Goal: Task Accomplishment & Management: Manage account settings

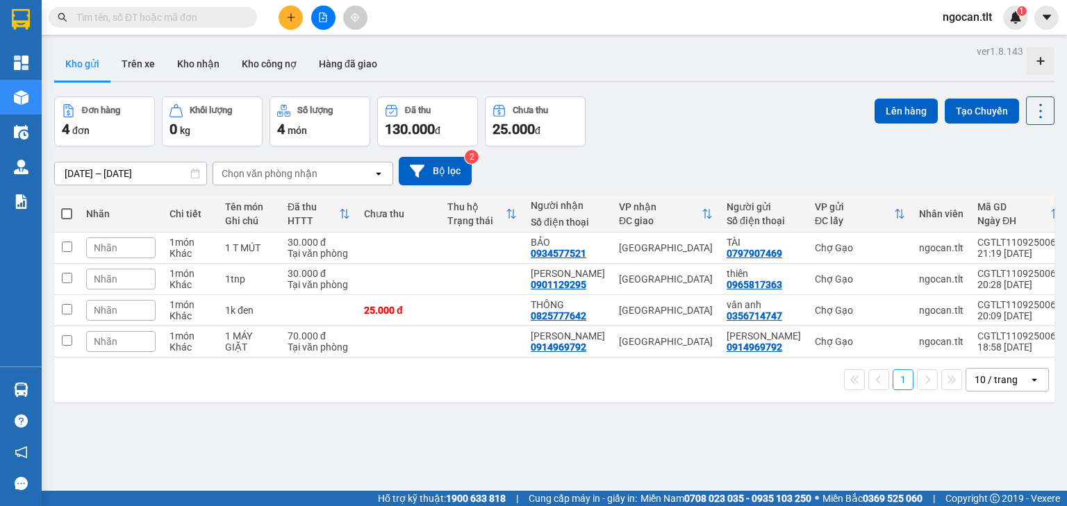
click at [233, 421] on div "ver 1.8.143 Kho gửi Trên xe Kho nhận Kho công nợ Hàng đã giao Đơn hàng 4 đơn Kh…" at bounding box center [554, 295] width 1011 height 506
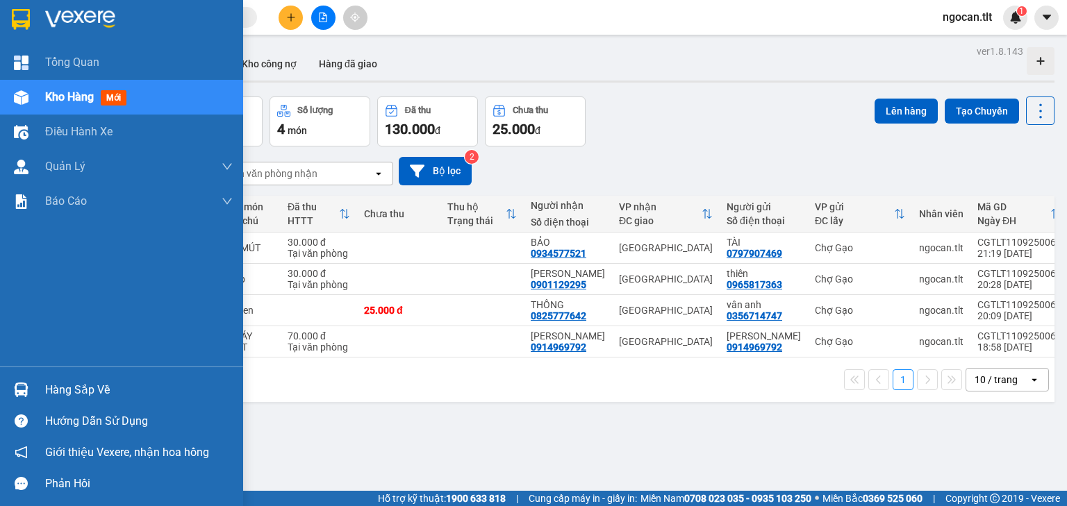
click at [0, 400] on div "Hàng sắp về" at bounding box center [121, 389] width 243 height 31
click at [12, 16] on div "Tổng Quan Kho hàng mới Điều hành xe Quản [PERSON_NAME] lý chuyến Quản lý khách …" at bounding box center [121, 253] width 243 height 506
click at [12, 16] on img at bounding box center [21, 19] width 18 height 21
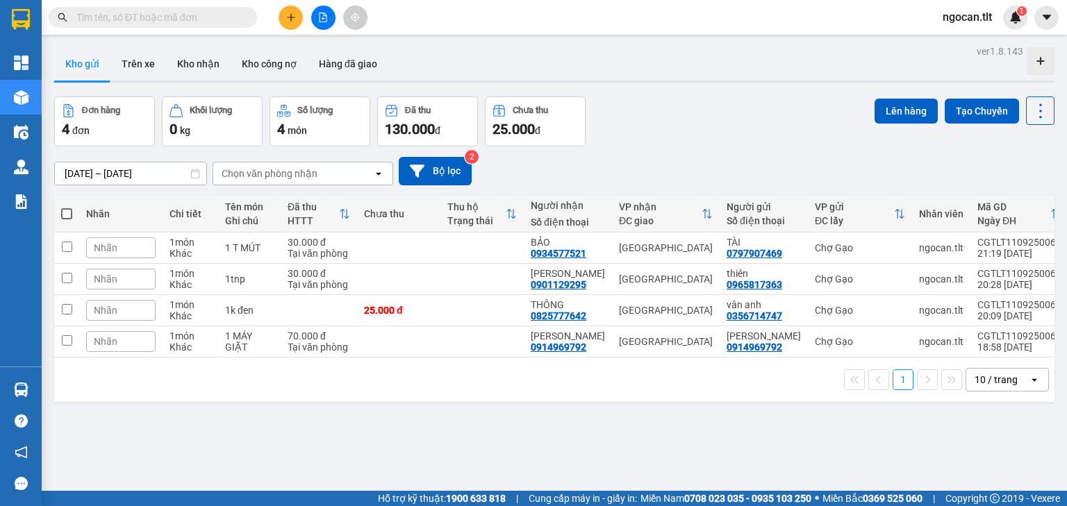
click at [264, 421] on div "ver 1.8.143 Kho gửi Trên xe Kho nhận Kho công nợ Hàng đã giao Đơn hàng 4 đơn Kh…" at bounding box center [554, 295] width 1011 height 506
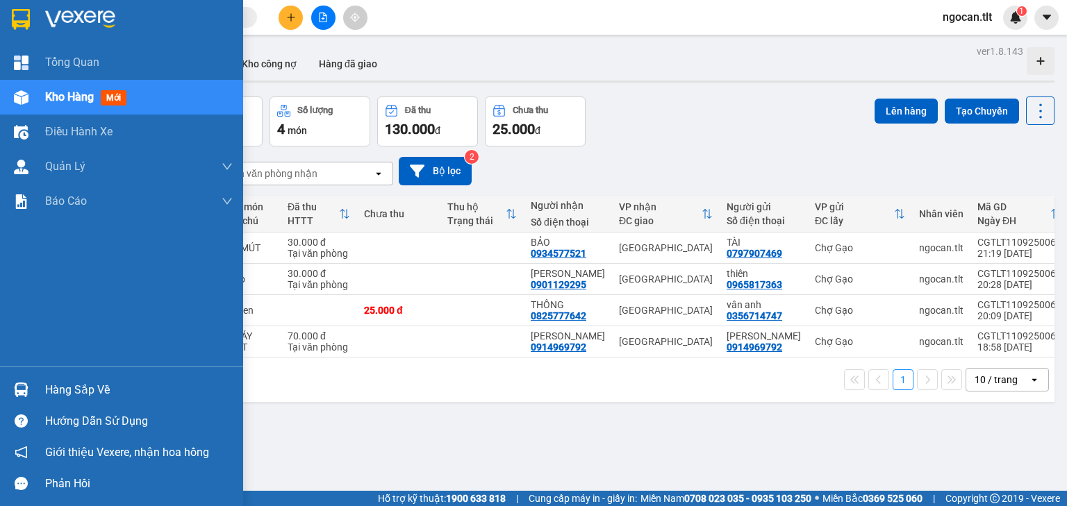
click at [1, 381] on div "Hàng sắp về" at bounding box center [121, 389] width 243 height 31
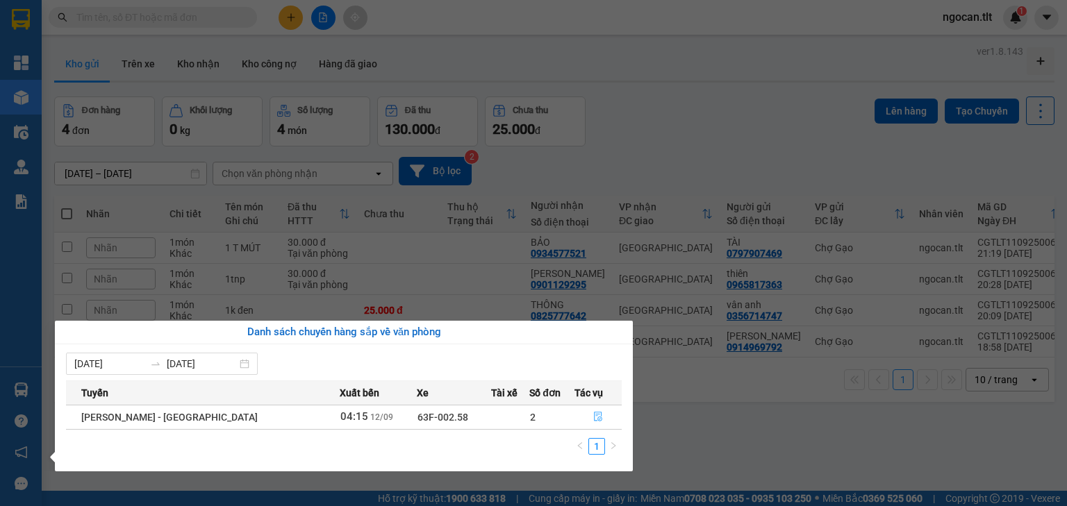
click at [584, 421] on button "button" at bounding box center [598, 417] width 46 height 22
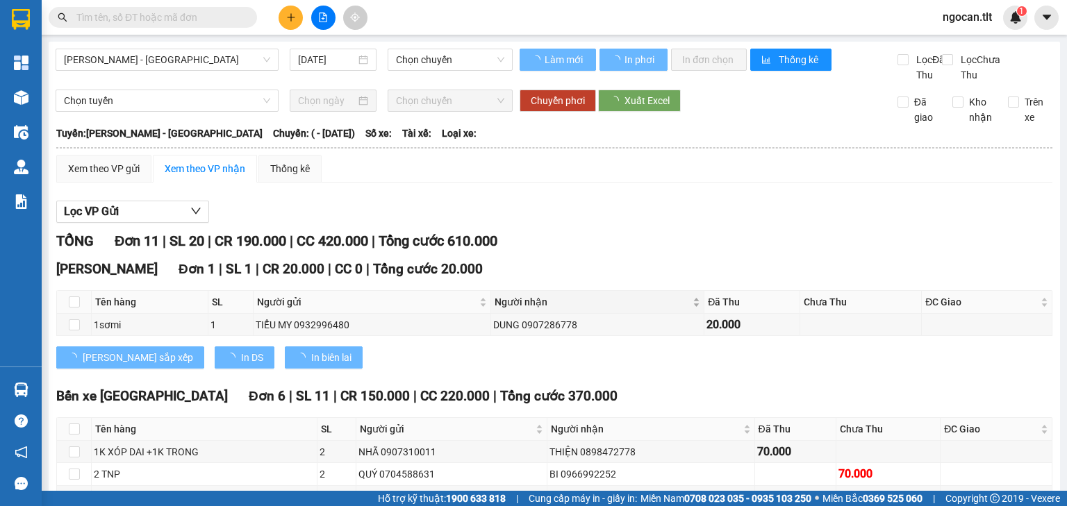
type input "[DATE]"
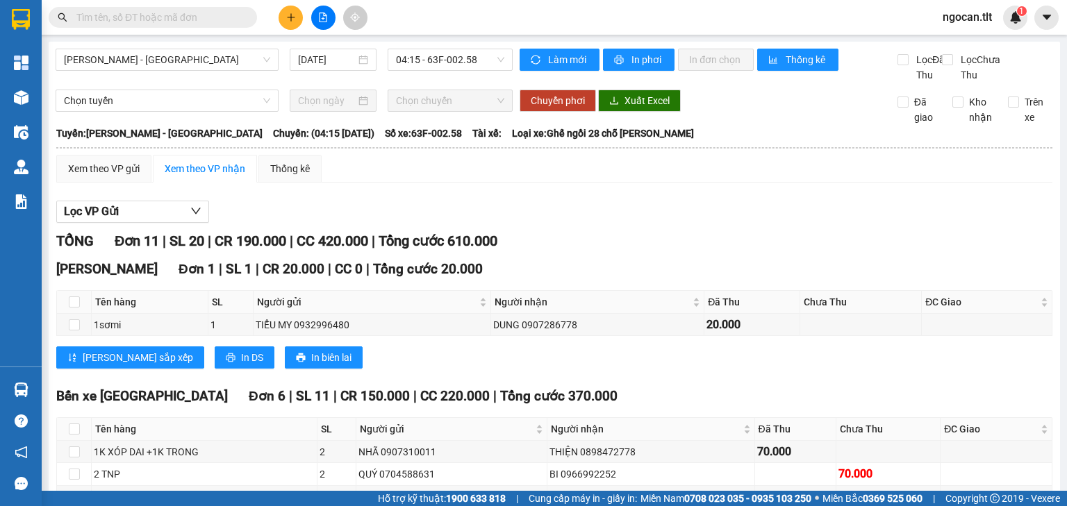
scroll to position [466, 0]
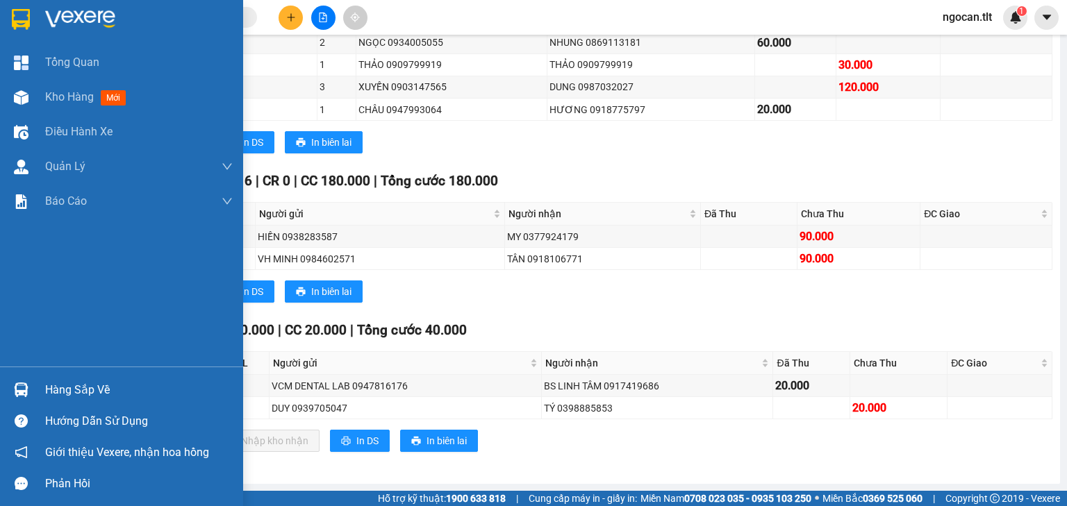
click at [6, 397] on div "Hàng sắp về" at bounding box center [121, 389] width 243 height 31
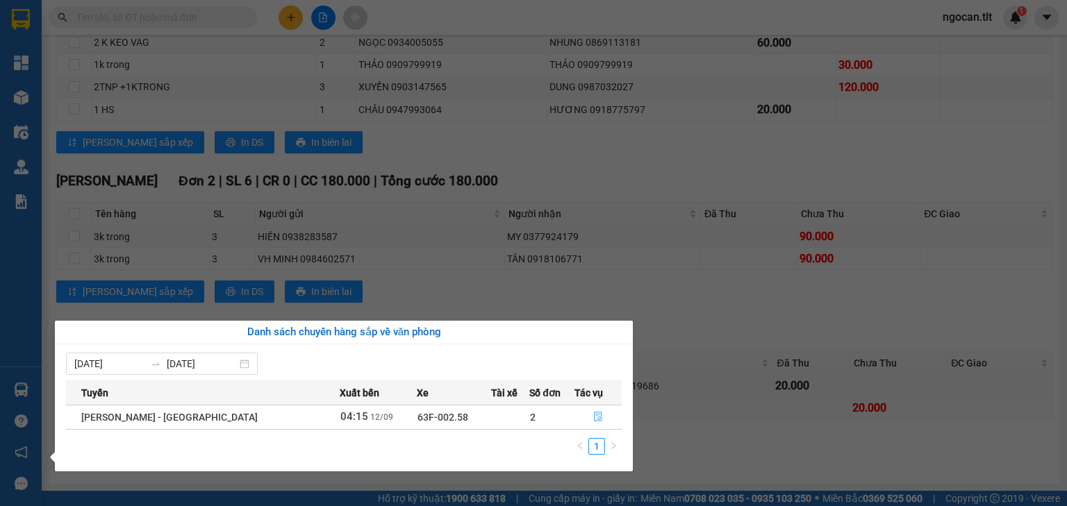
click at [600, 409] on button "button" at bounding box center [598, 417] width 46 height 22
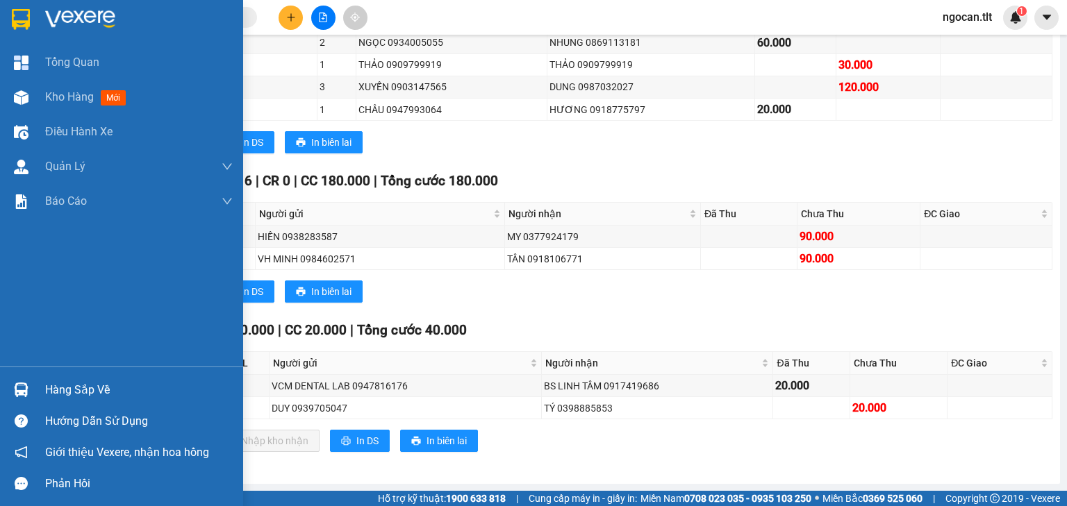
click at [12, 14] on img at bounding box center [21, 19] width 18 height 21
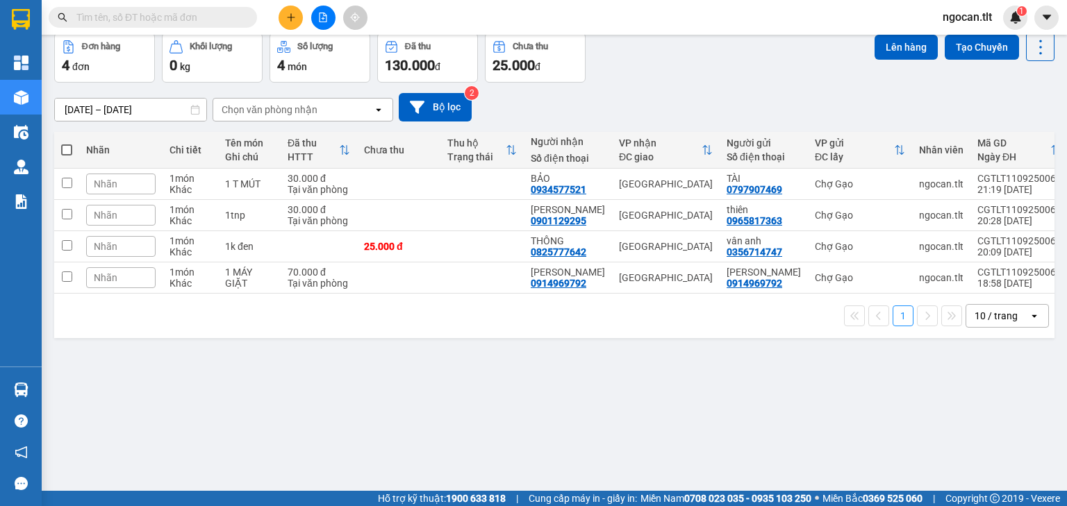
scroll to position [64, 0]
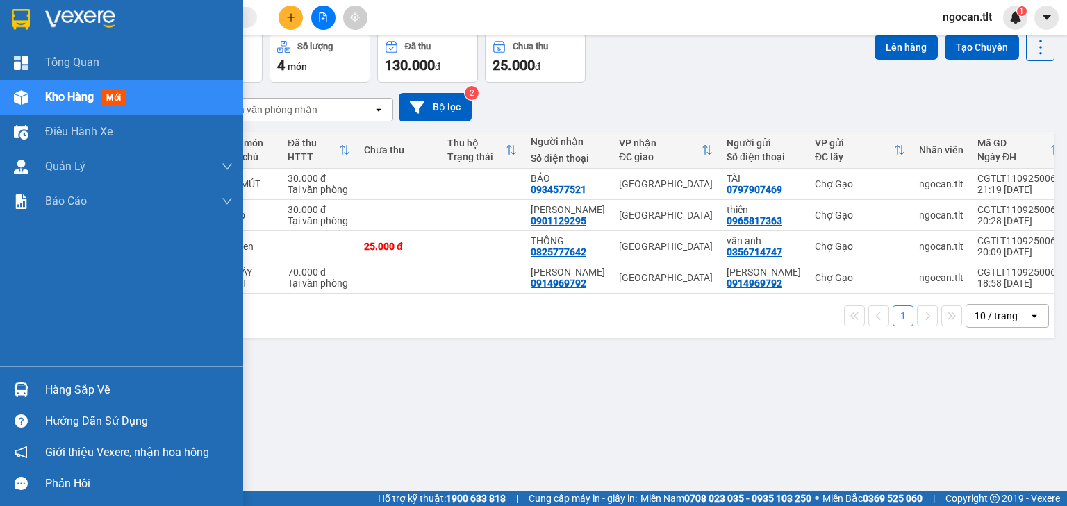
click at [0, 386] on div "Hàng sắp về" at bounding box center [121, 389] width 243 height 31
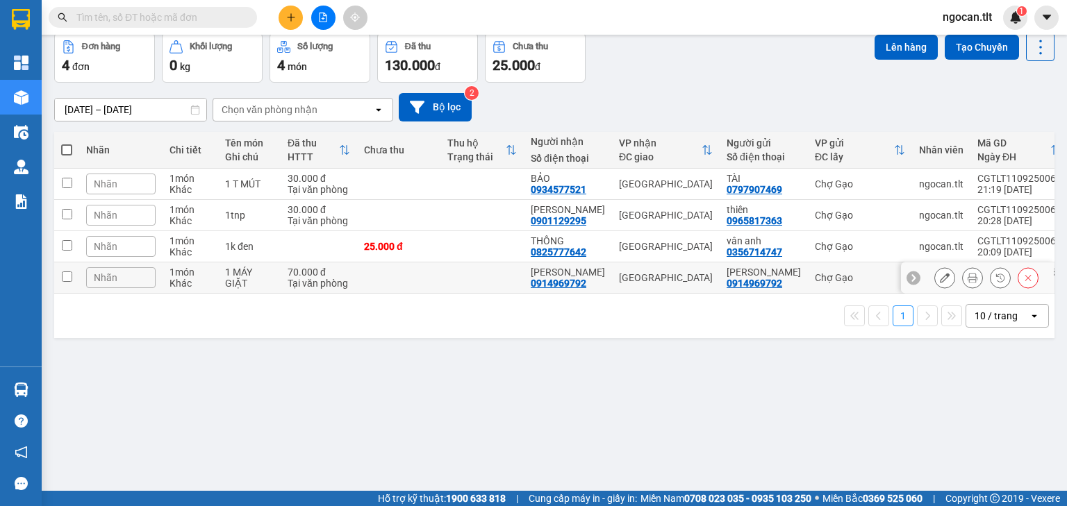
click at [364, 281] on section "Kết quả tìm kiếm ( 0 ) Bộ lọc No Data ngocan.tlt 1 Tổng Quan Kho hàng mới Điều …" at bounding box center [533, 253] width 1067 height 506
click at [342, 403] on div "ver 1.8.143 Kho gửi Trên xe Kho nhận Kho công nợ Hàng đã giao Đơn hàng 4 đơn Kh…" at bounding box center [554, 231] width 1011 height 506
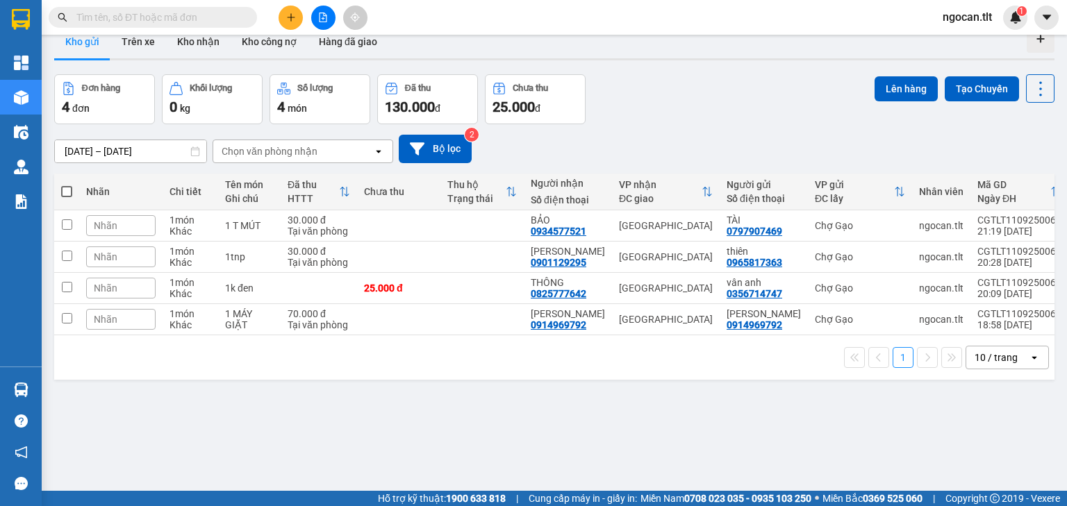
scroll to position [0, 0]
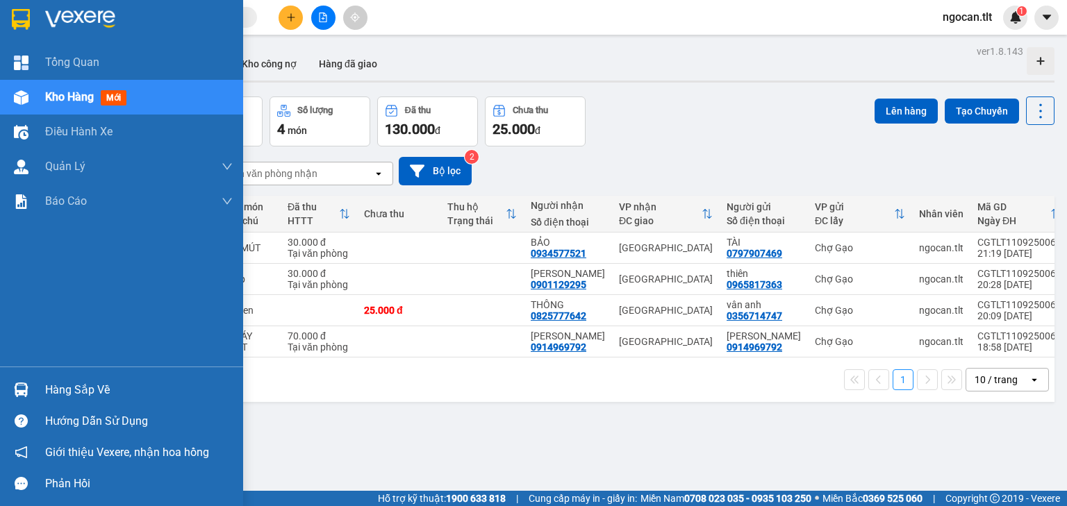
click at [35, 394] on div "Hàng sắp về" at bounding box center [121, 389] width 243 height 31
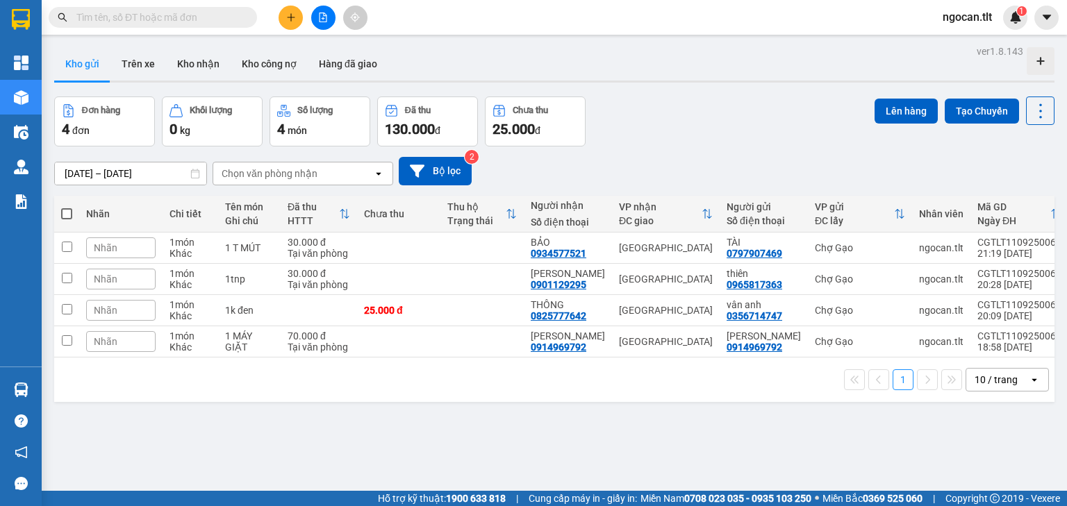
click at [764, 140] on section "Kết quả tìm kiếm ( 0 ) Bộ lọc No Data ngocan.tlt 1 Tổng Quan Kho hàng mới Điều …" at bounding box center [533, 253] width 1067 height 506
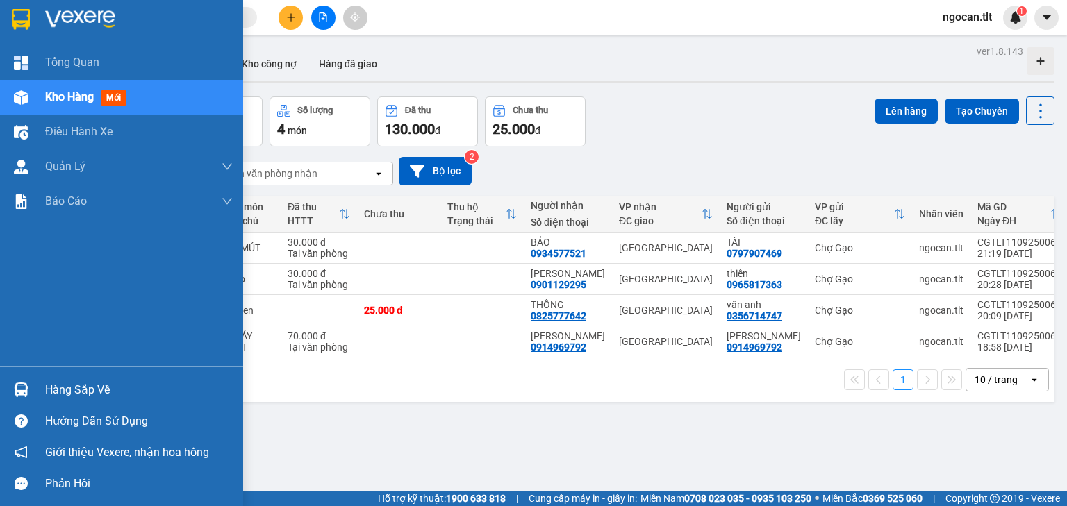
click at [3, 385] on div "Hàng sắp về" at bounding box center [121, 389] width 243 height 31
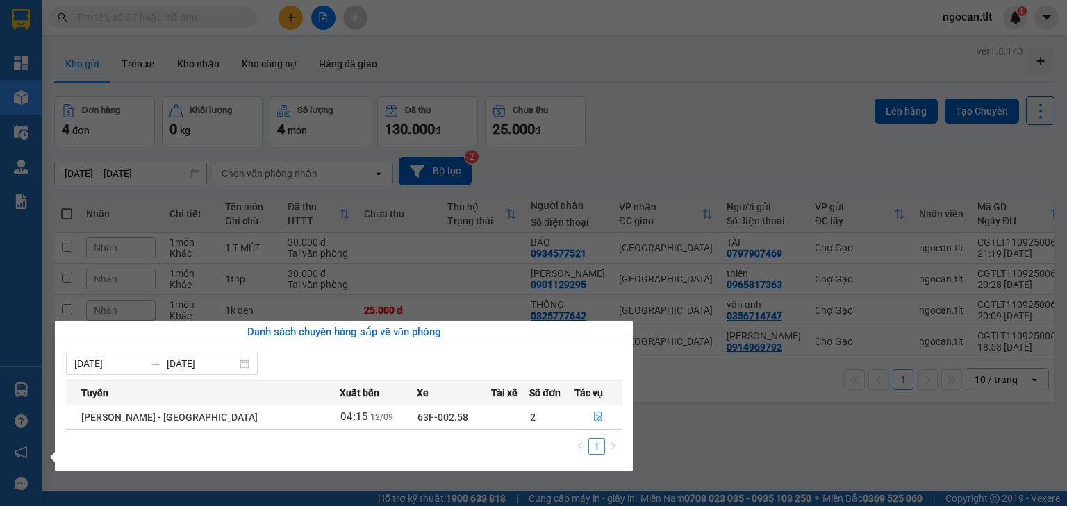
click at [273, 292] on section "Kết quả tìm kiếm ( 0 ) Bộ lọc No Data ngocan.tlt 1 Tổng Quan Kho hàng mới Điều …" at bounding box center [533, 253] width 1067 height 506
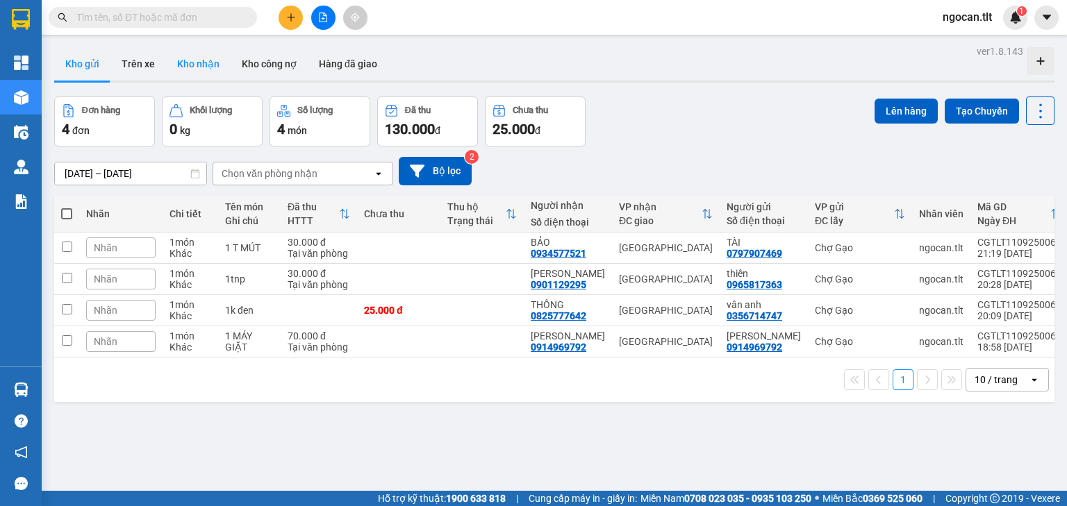
click at [195, 69] on button "Kho nhận" at bounding box center [198, 63] width 65 height 33
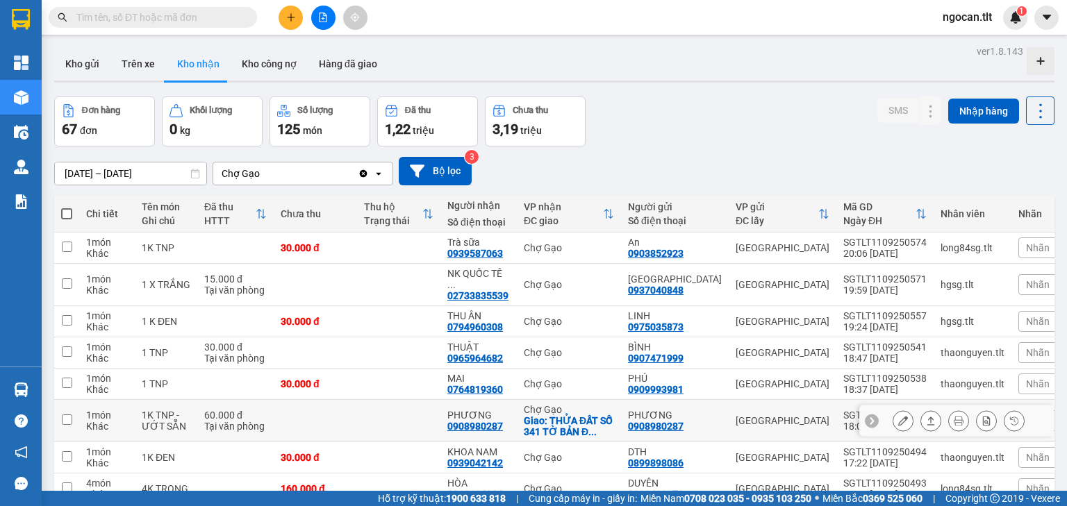
click at [888, 410] on div at bounding box center [902, 420] width 21 height 21
click at [888, 409] on button at bounding box center [902, 421] width 19 height 24
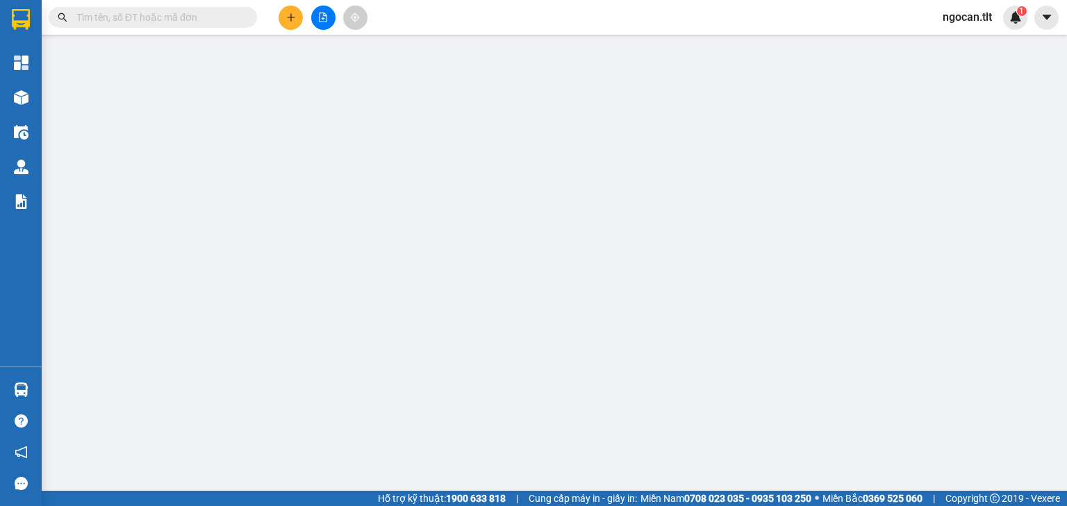
type input "0908980287"
type input "PHƯƠNG"
type input "0908980287"
type input "PHƯƠNG"
checkbox input "true"
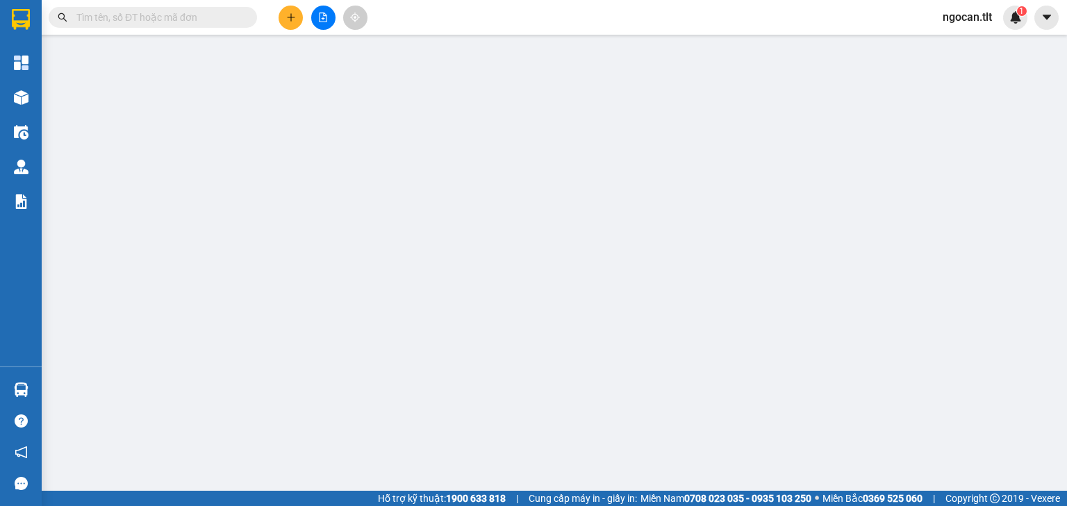
type input "THỬA ĐẤT SỐ 341 TỜ BẢN ĐỒ SỐ 30 QUAN THỌ"
type input "60.000"
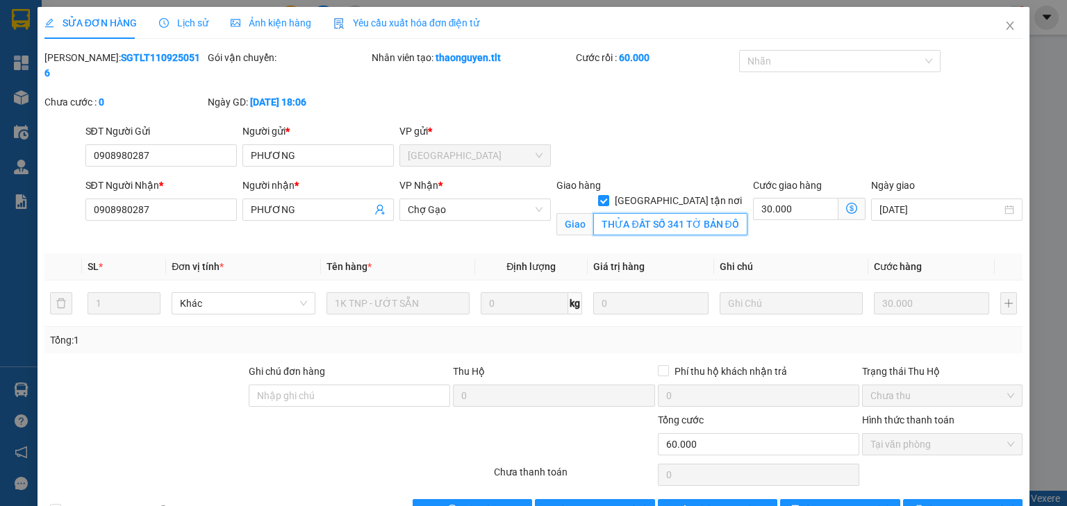
click at [697, 213] on input "THỬA ĐẤT SỐ 341 TỜ BẢN ĐỒ SỐ 30 QUAN THỌ" at bounding box center [670, 224] width 154 height 22
click at [888, 17] on span "Close" at bounding box center [1009, 26] width 39 height 39
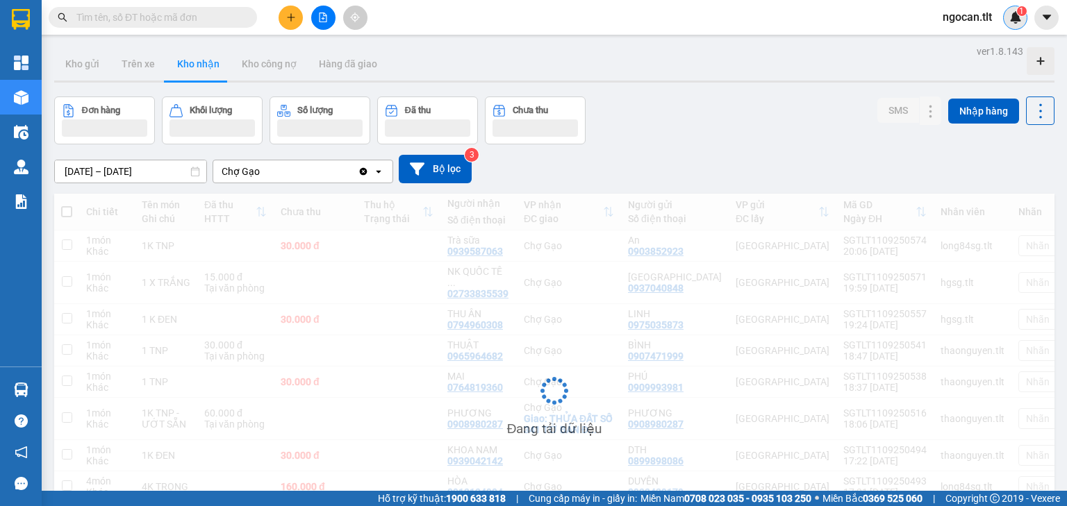
click at [888, 19] on img at bounding box center [1015, 17] width 12 height 12
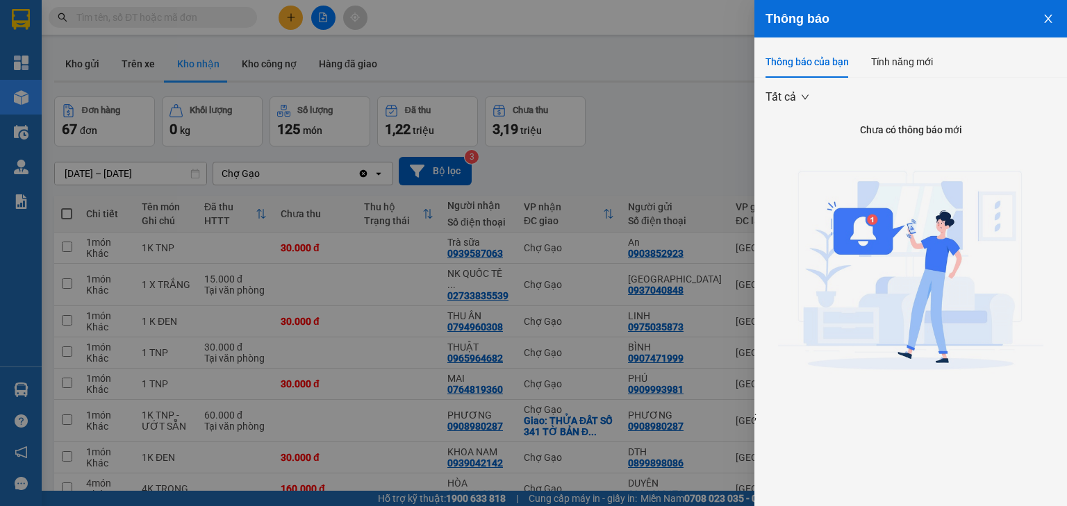
click at [577, 290] on div at bounding box center [533, 253] width 1067 height 506
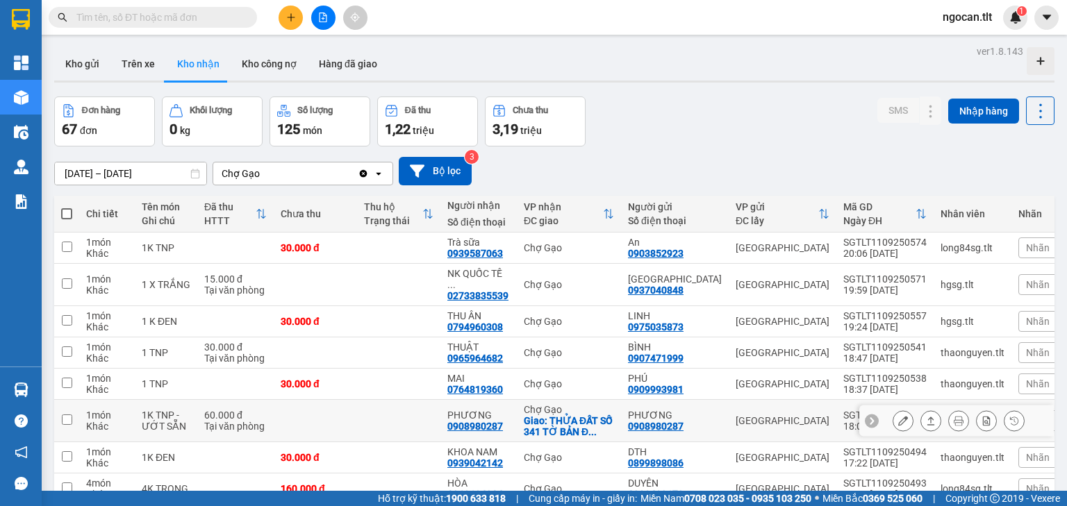
scroll to position [136, 0]
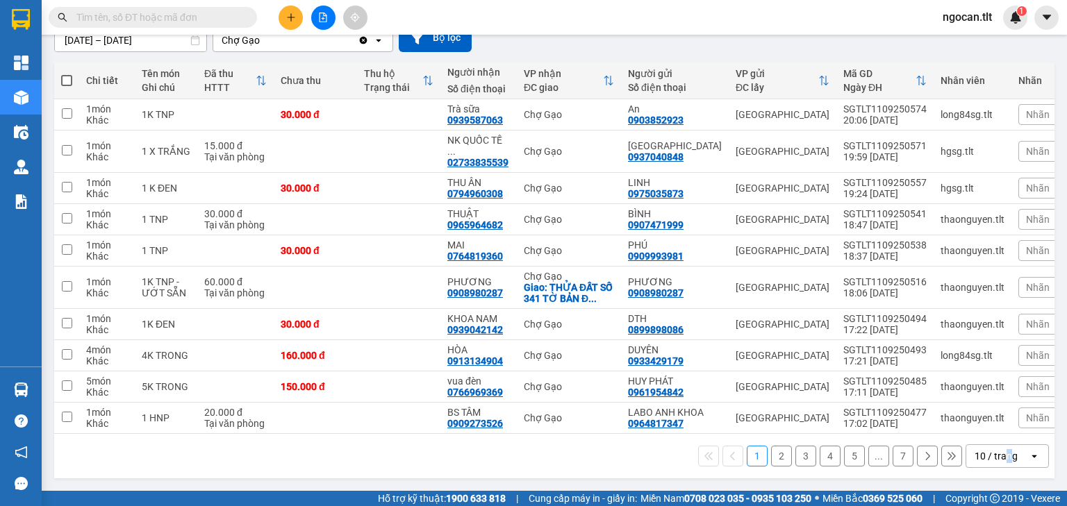
click at [888, 421] on div "10 / trang" at bounding box center [995, 456] width 43 height 14
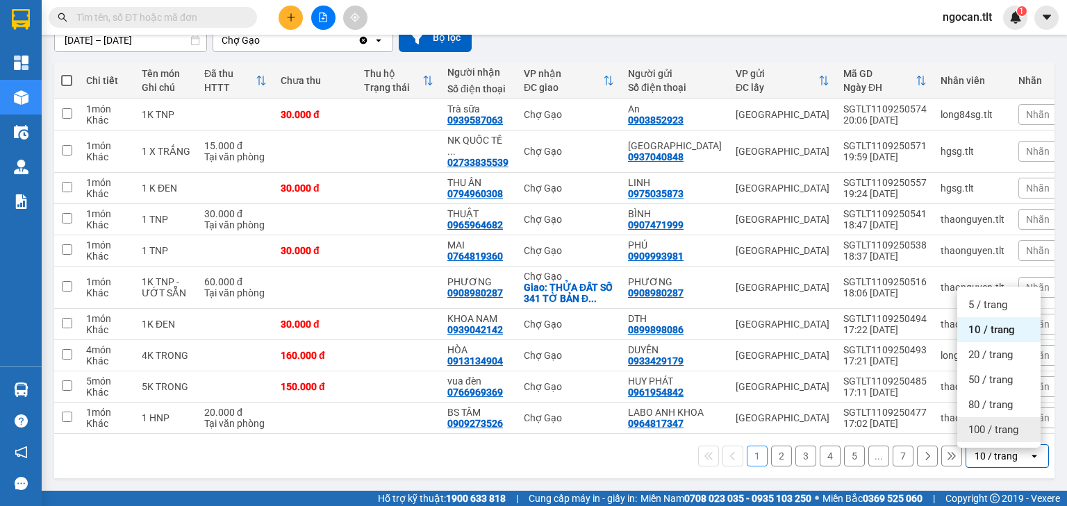
click at [888, 421] on span "100 / trang" at bounding box center [993, 430] width 50 height 14
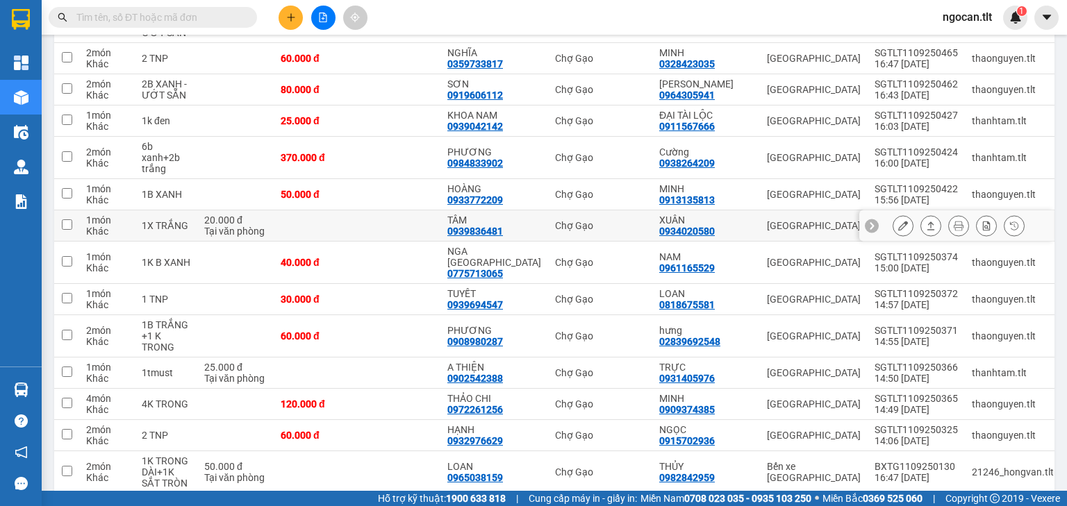
scroll to position [0, 0]
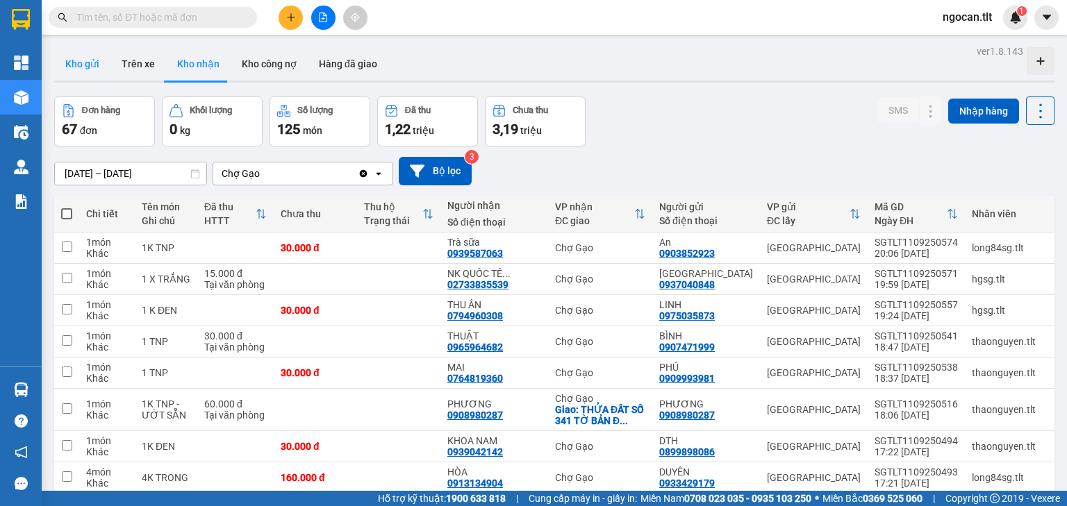
click at [85, 52] on button "Kho gửi" at bounding box center [82, 63] width 56 height 33
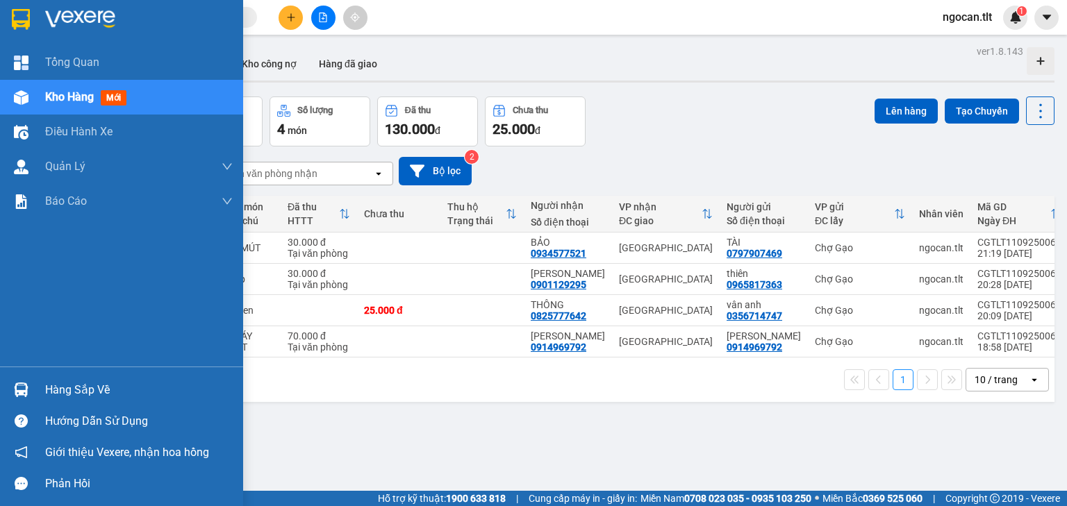
click at [6, 383] on div "Hàng sắp về" at bounding box center [121, 389] width 243 height 31
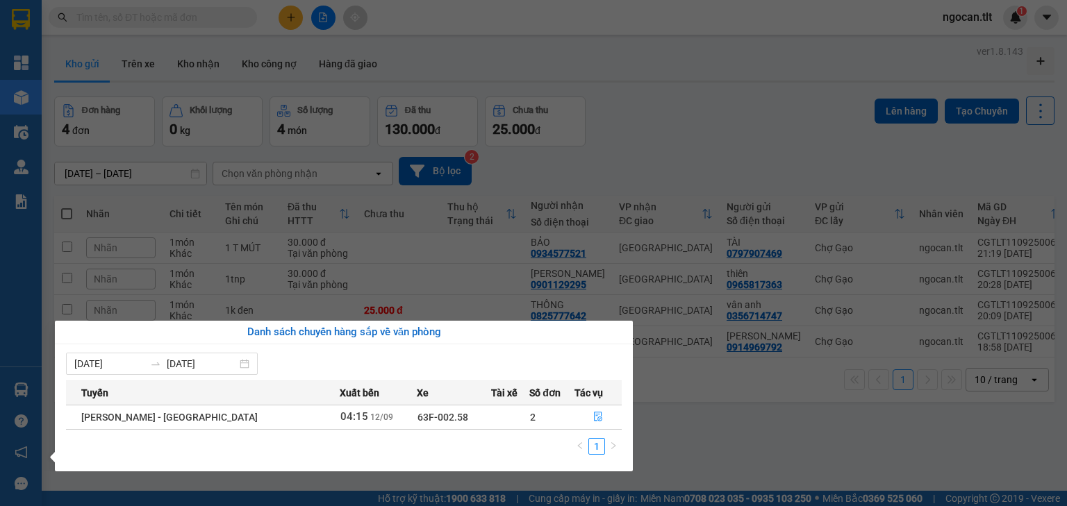
click at [0, 372] on div "Tổng Quan Kho hàng mới Điều hành xe Quản [PERSON_NAME] lý chuyến Quản lý khách …" at bounding box center [21, 253] width 42 height 506
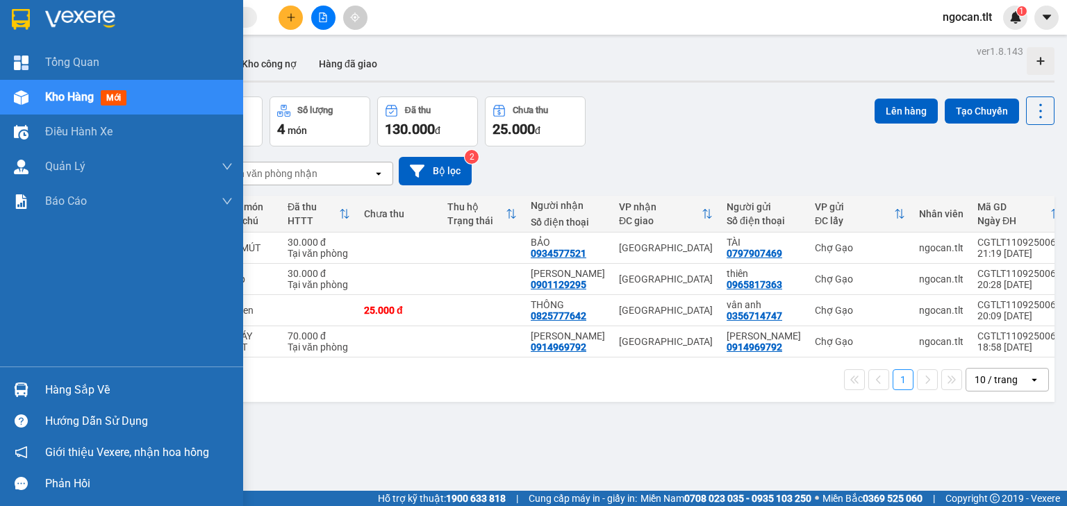
click at [3, 381] on div "Hàng sắp về" at bounding box center [121, 389] width 243 height 31
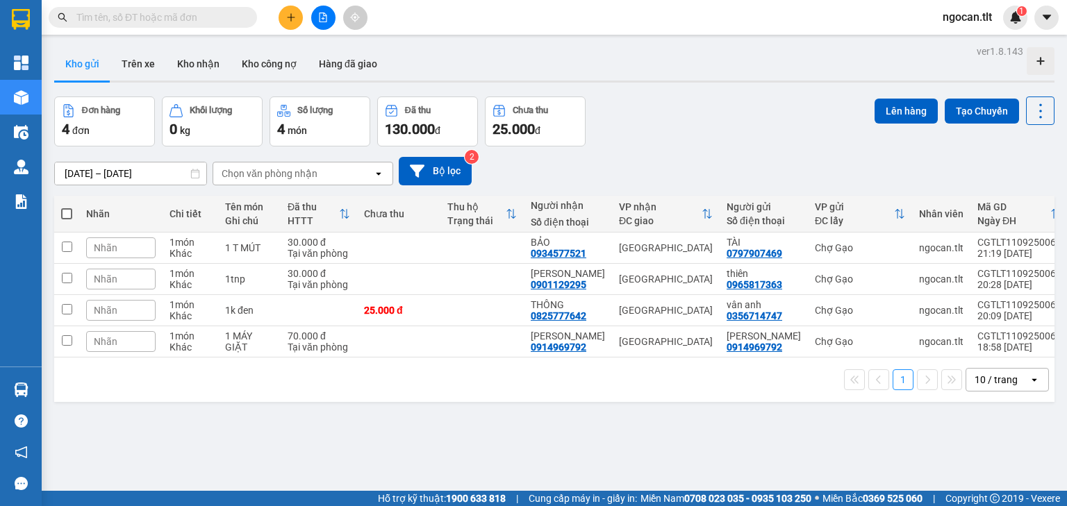
click at [217, 142] on section "Kết quả tìm kiếm ( 0 ) Bộ lọc No Data ngocan.tlt 1 Tổng Quan Kho hàng mới Điều …" at bounding box center [533, 253] width 1067 height 506
